Goal: Check status: Check status

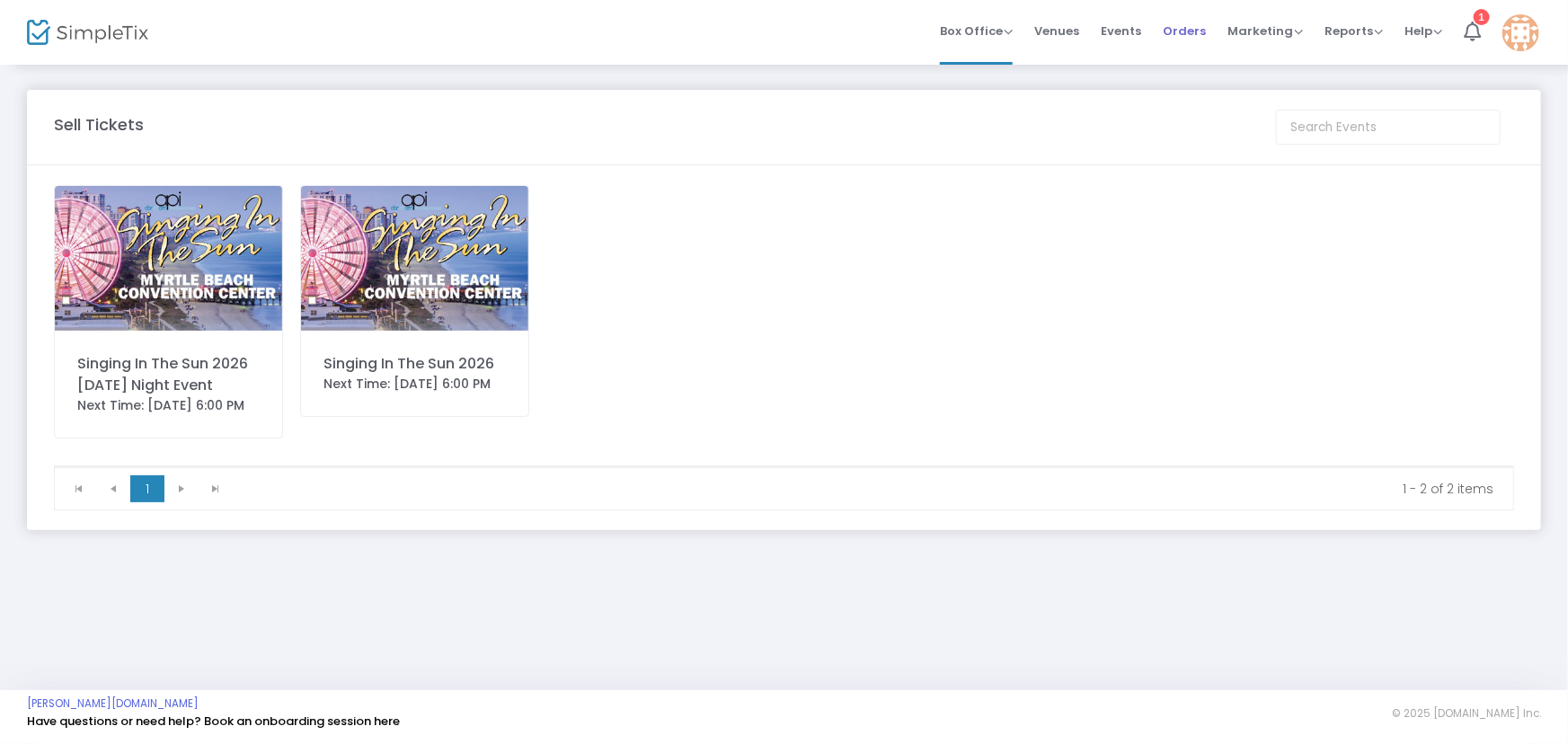
click at [1187, 22] on span "Orders" at bounding box center [1185, 30] width 43 height 46
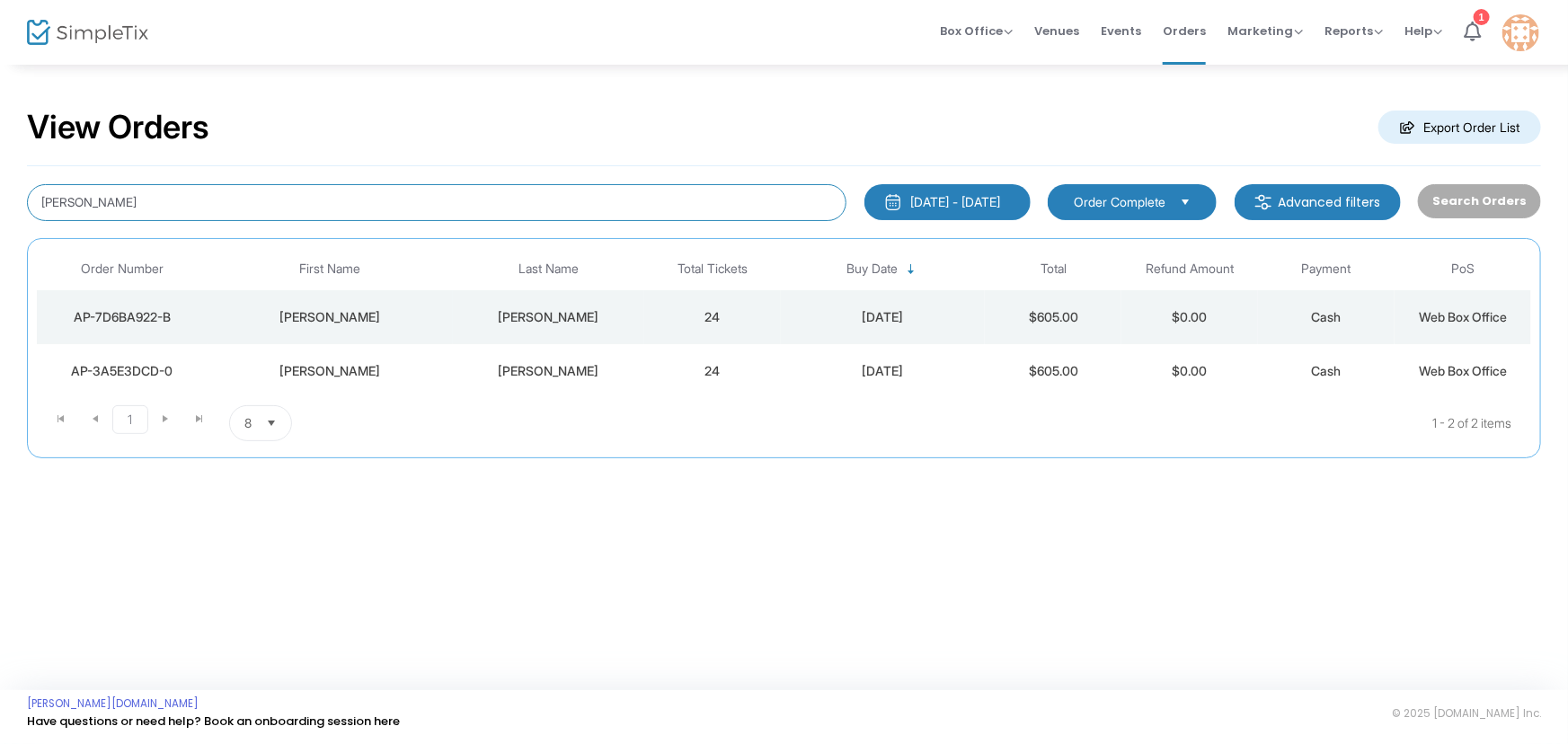
drag, startPoint x: 140, startPoint y: 194, endPoint x: 0, endPoint y: 197, distance: 140.0
click at [0, 197] on div "View Orders Export Order List [PERSON_NAME] [DATE] - [DATE] Last 30 Days [DATE]…" at bounding box center [784, 291] width 1568 height 459
type input "[PERSON_NAME]"
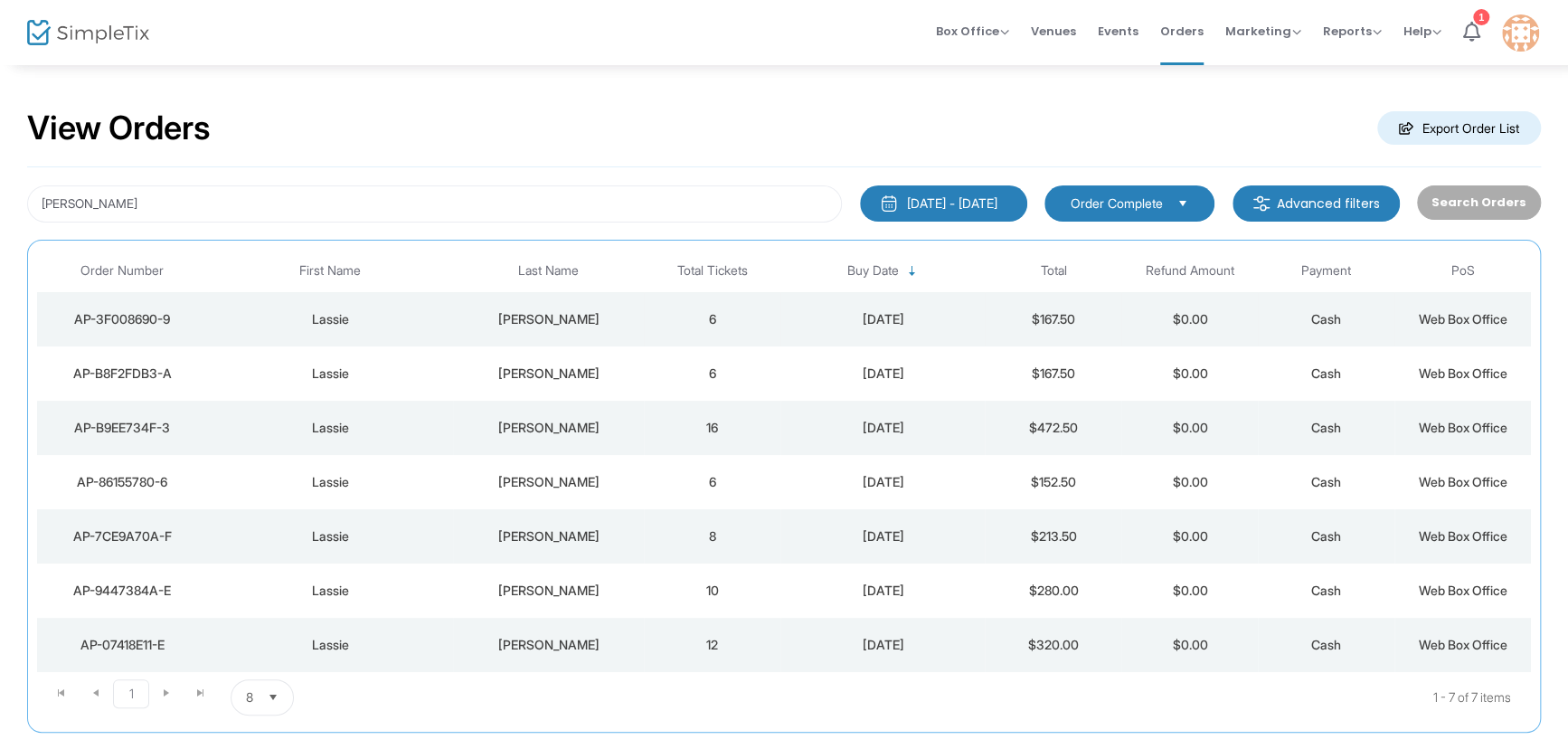
click at [893, 318] on div "[DATE]" at bounding box center [882, 319] width 195 height 18
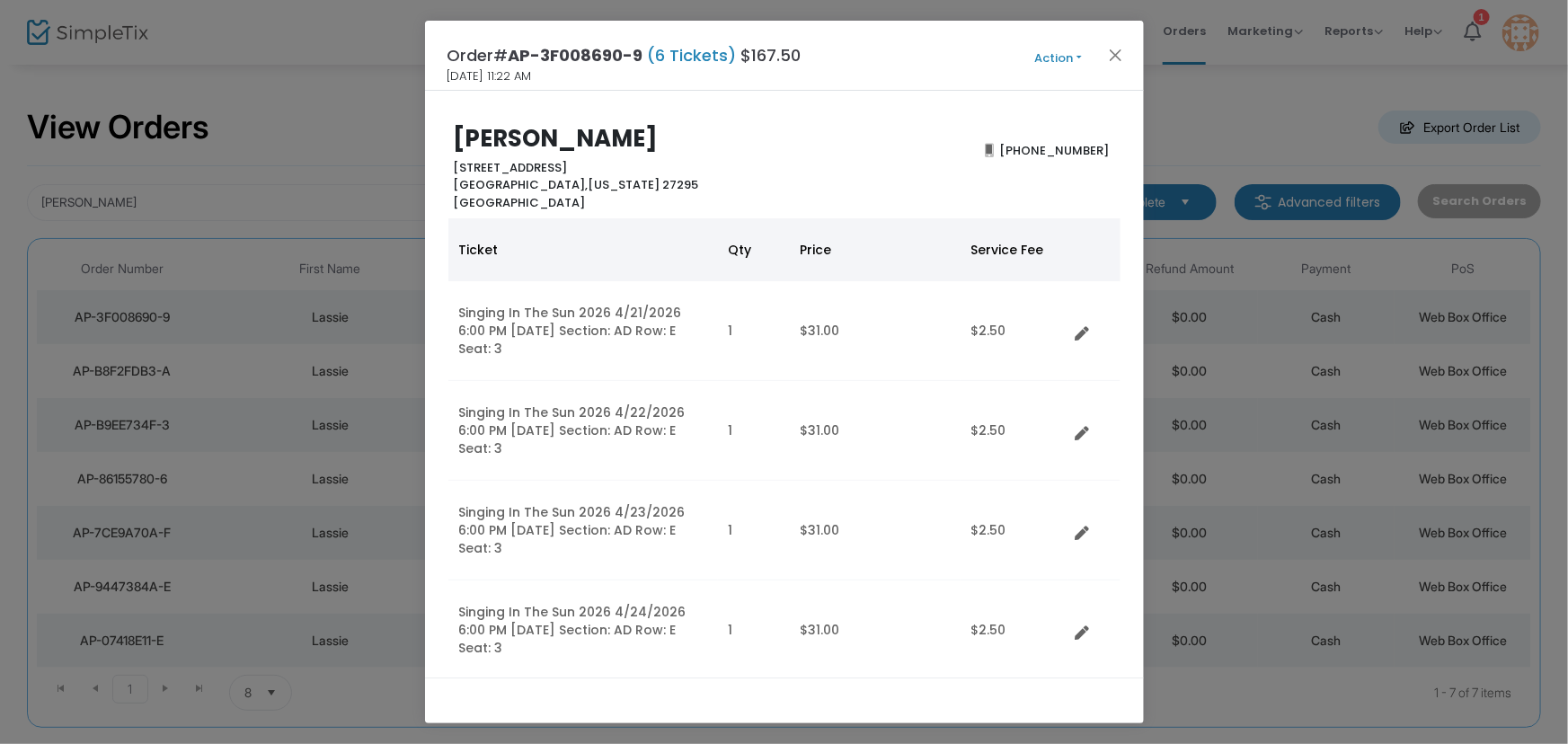
click at [1069, 52] on button "Action" at bounding box center [1058, 59] width 108 height 20
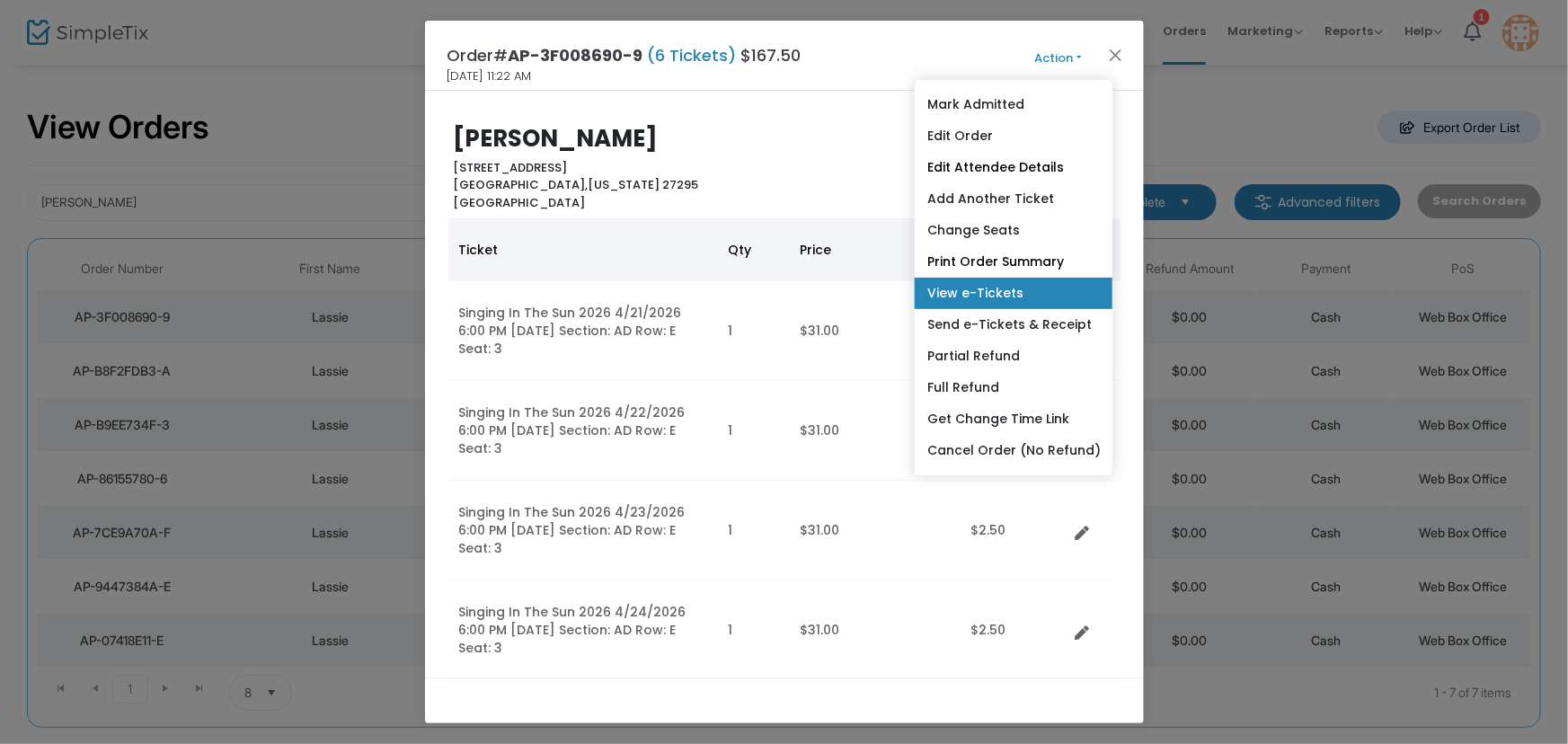
click at [968, 287] on link "View e-Tickets" at bounding box center [1013, 293] width 198 height 31
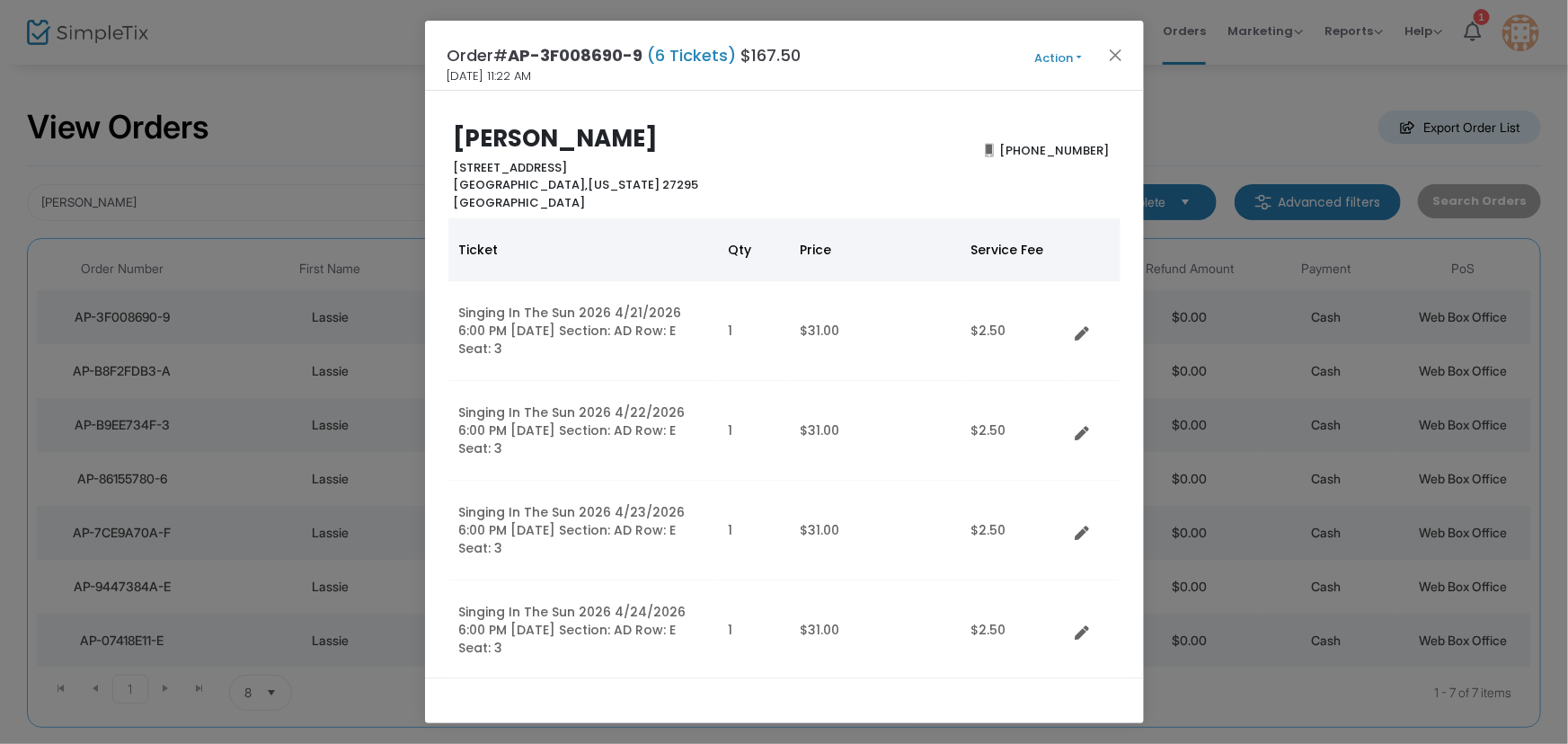
drag, startPoint x: 1039, startPoint y: 56, endPoint x: 1030, endPoint y: 72, distance: 18.4
click at [1039, 56] on button "Action" at bounding box center [1058, 59] width 108 height 20
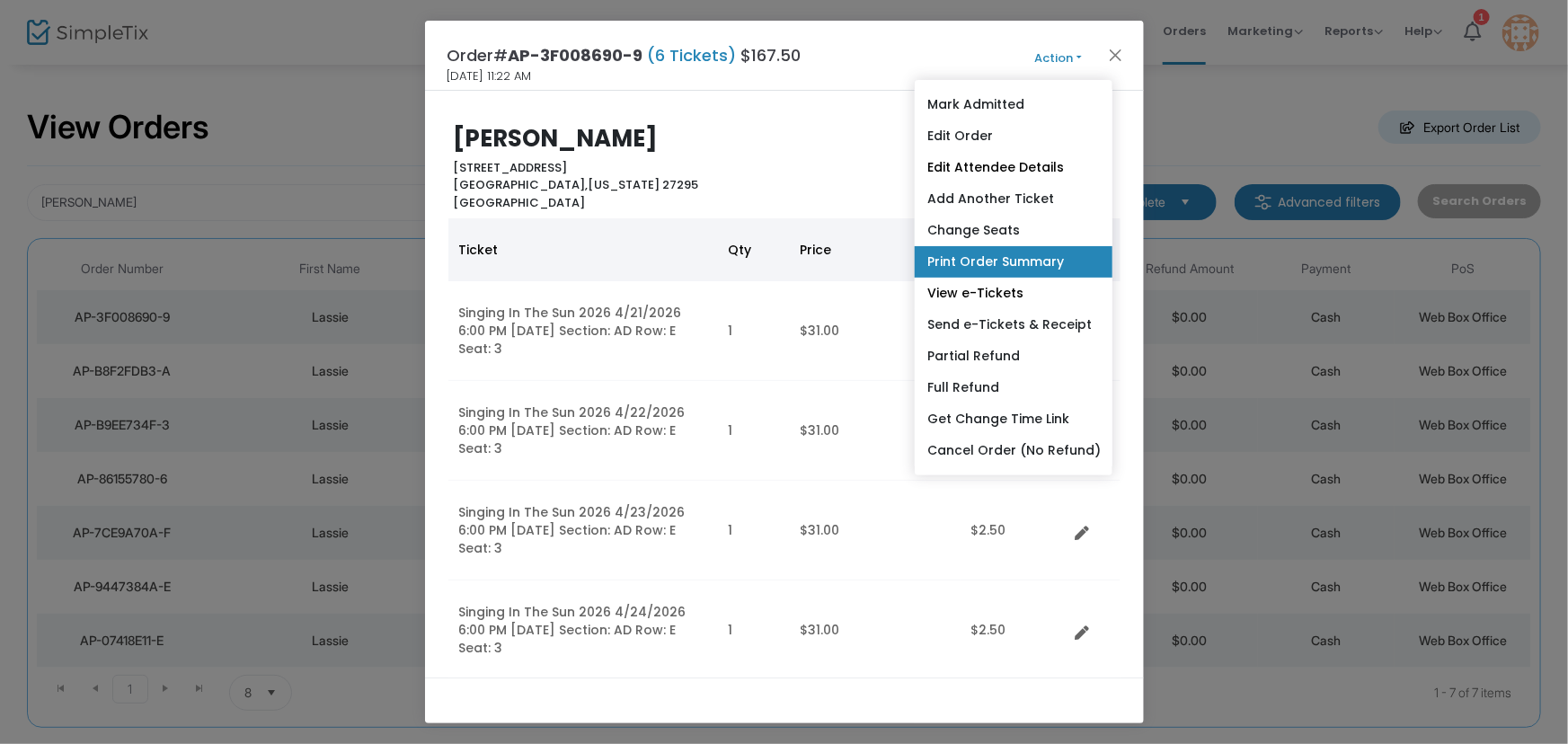
click at [1000, 260] on link "Print Order Summary" at bounding box center [1013, 262] width 198 height 31
